Goal: Task Accomplishment & Management: Use online tool/utility

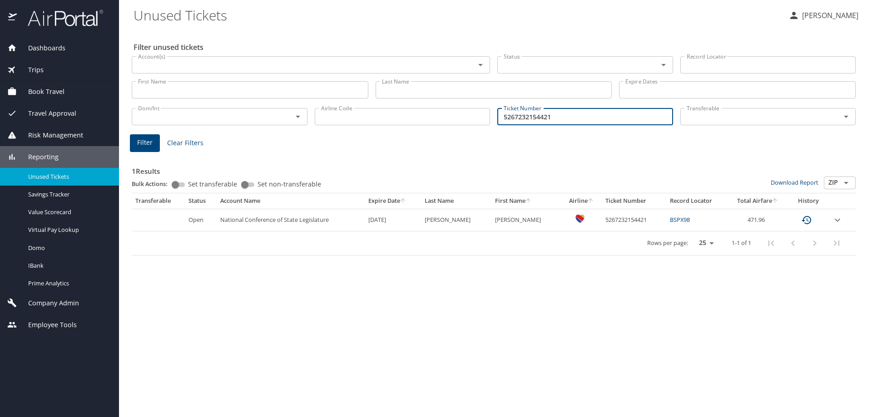
click at [37, 40] on div "Dashboards" at bounding box center [59, 48] width 119 height 22
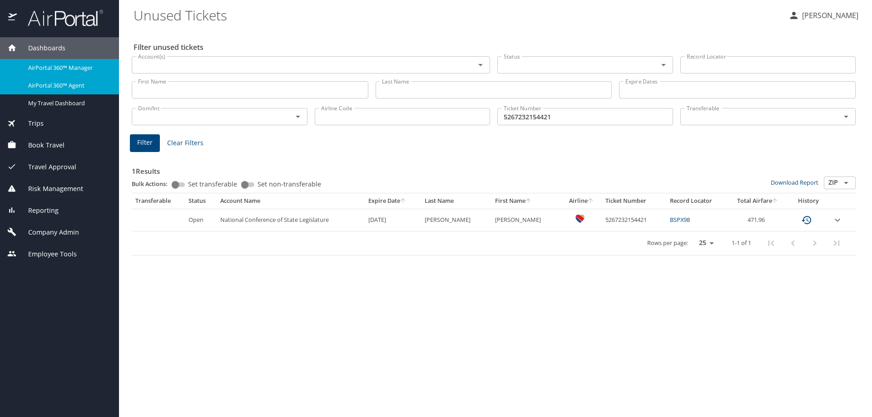
click at [63, 83] on span "AirPortal 360™ Agent" at bounding box center [68, 85] width 80 height 9
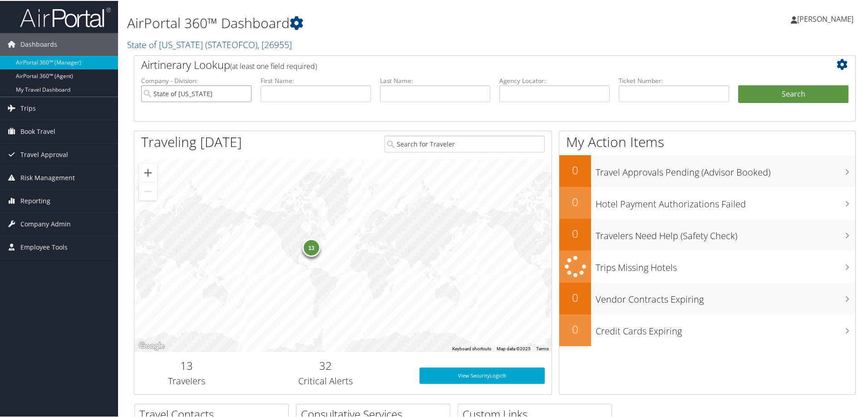
click at [245, 91] on input "State of [US_STATE]" at bounding box center [196, 92] width 110 height 17
click at [518, 85] on input "text" at bounding box center [555, 92] width 110 height 17
paste input "D5M7BS"
type input "D5M7BS"
click at [795, 87] on button "Search" at bounding box center [793, 93] width 110 height 18
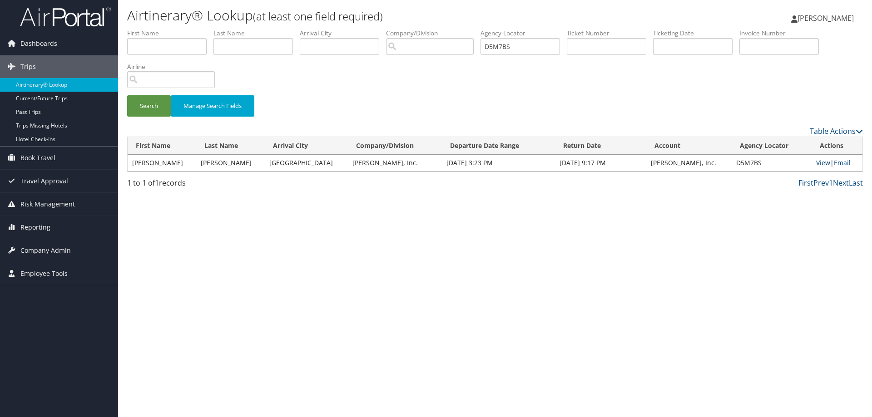
click at [819, 164] on link "View" at bounding box center [823, 163] width 14 height 9
click at [835, 166] on link "Email" at bounding box center [842, 163] width 17 height 9
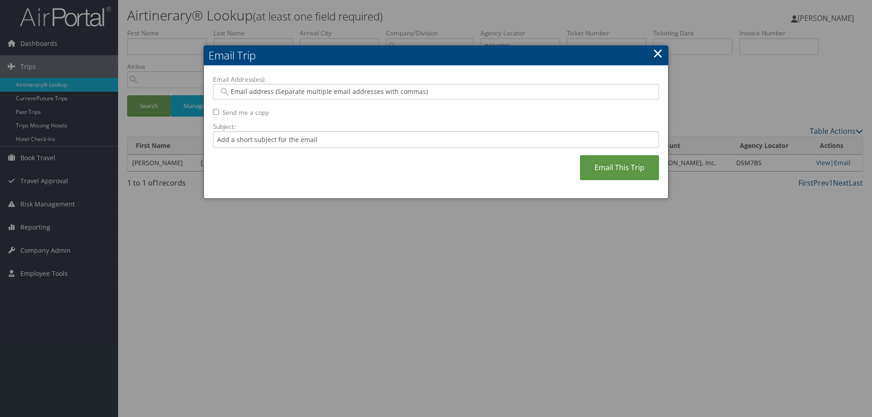
click at [247, 93] on input "Email Address(es):" at bounding box center [436, 91] width 434 height 9
paste input "DAN@BLRAEROSPACE.COM"
type input "DAN@BLRAEROSPACE.COM"
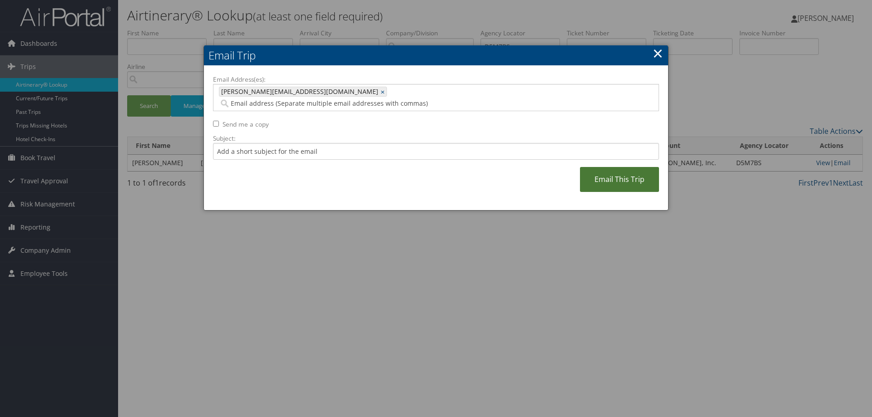
click at [595, 171] on link "Email This Trip" at bounding box center [619, 179] width 79 height 25
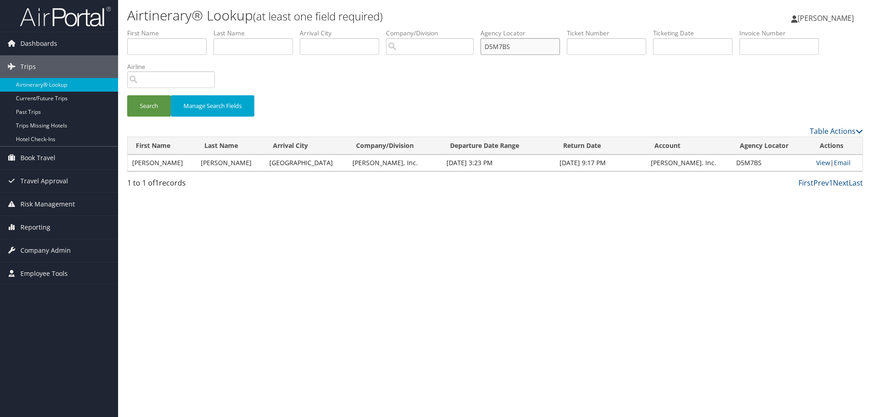
click at [509, 48] on input "D5M7BS" at bounding box center [520, 46] width 79 height 17
click at [509, 49] on input "D5M7BS" at bounding box center [520, 46] width 79 height 17
type input "d9713z"
click at [135, 105] on button "Search" at bounding box center [149, 105] width 44 height 21
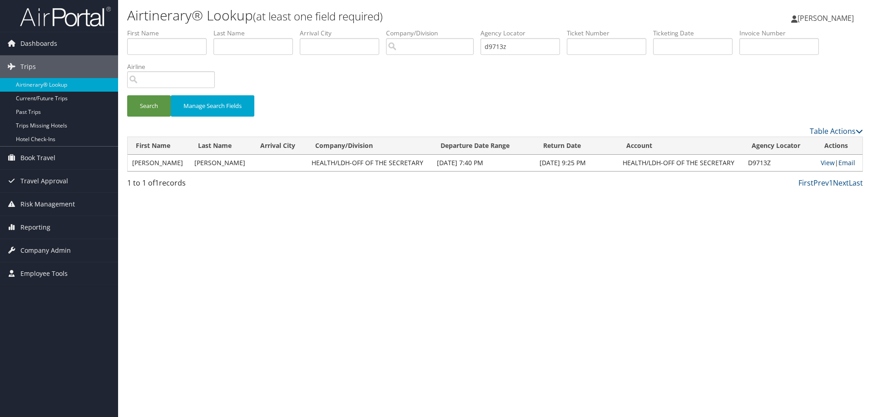
click at [853, 164] on link "Email" at bounding box center [846, 163] width 17 height 9
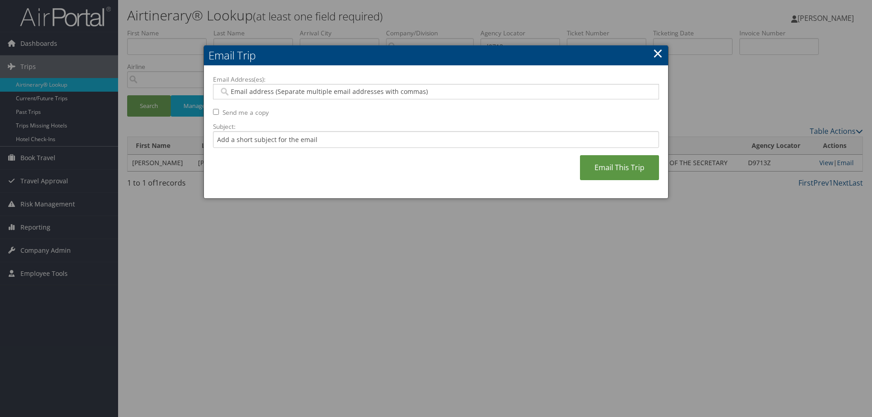
click at [372, 95] on input "Email Address(es):" at bounding box center [436, 91] width 434 height 9
paste input "lauren.goza@la.gov"
type input "lauren.goza@la.gov"
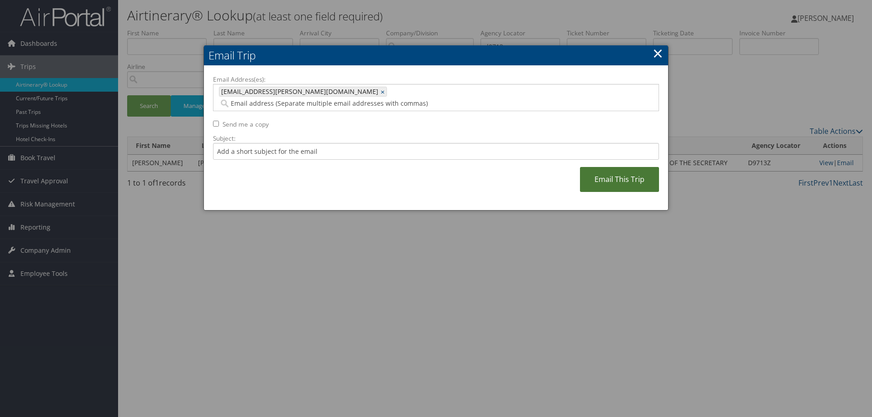
click at [609, 173] on link "Email This Trip" at bounding box center [619, 179] width 79 height 25
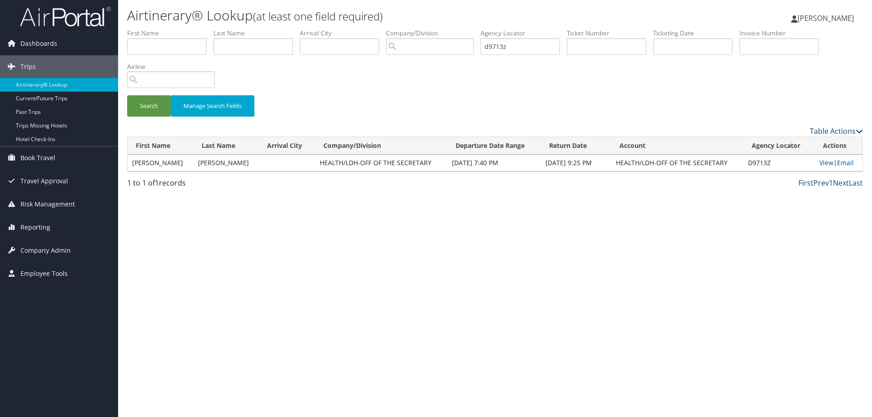
drag, startPoint x: 585, startPoint y: 175, endPoint x: 575, endPoint y: 141, distance: 35.1
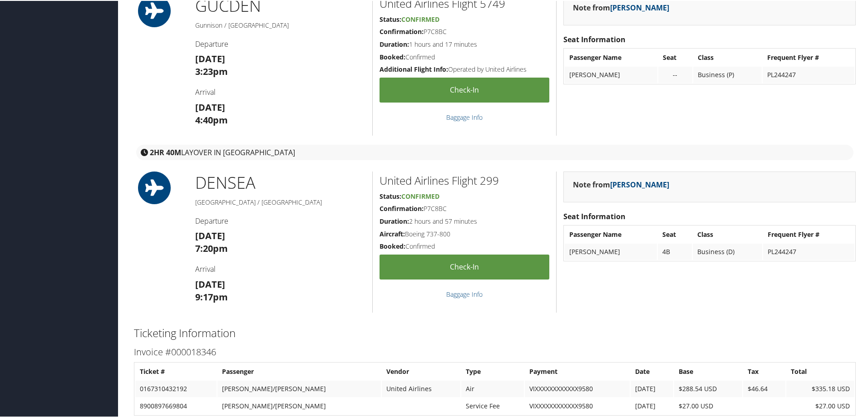
scroll to position [500, 0]
